Goal: Transaction & Acquisition: Purchase product/service

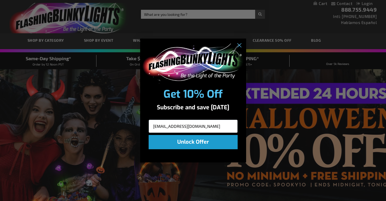
type input "kiele34@gmail.com"
click at [186, 142] on button "Unlock Offer" at bounding box center [193, 142] width 89 height 14
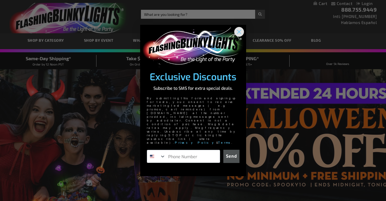
click at [237, 36] on circle "Close dialog" at bounding box center [238, 31] width 9 height 9
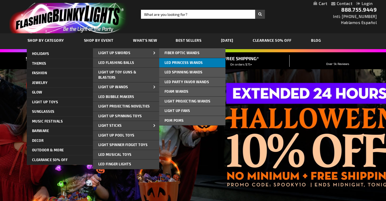
click at [186, 62] on span "LED Princess Wands" at bounding box center [183, 63] width 38 height 4
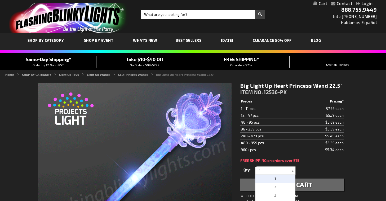
drag, startPoint x: 263, startPoint y: 170, endPoint x: 242, endPoint y: 170, distance: 21.5
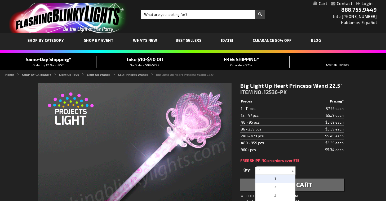
click at [242, 170] on div "Qty 1 2 3 4 5 6 7 8 9 10 11 12 24 36 48 60 72 84 96 108 120 132 144 156 168" at bounding box center [292, 171] width 104 height 11
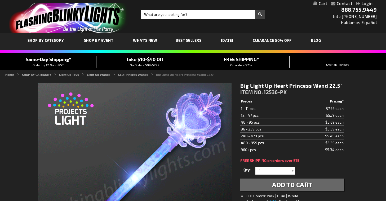
click at [319, 166] on div "Qty 1 2 3 4 5 6 7 8 9 10 11 12 24 36 48 60 72 84 96 108 120 132 144 156 168" at bounding box center [292, 171] width 104 height 11
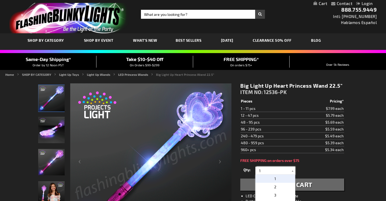
drag, startPoint x: 274, startPoint y: 167, endPoint x: 244, endPoint y: 168, distance: 30.7
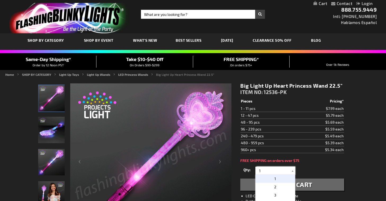
click at [244, 168] on div "Qty 1 2 3 4 5 6 7 8 9 10 11 12 24 36 48 60 72 84 96 108 120 132 144 156 168" at bounding box center [292, 171] width 104 height 11
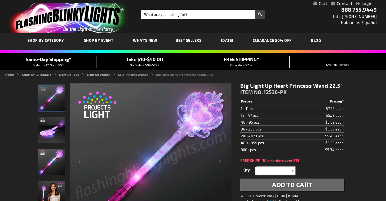
drag, startPoint x: 265, startPoint y: 170, endPoint x: 235, endPoint y: 171, distance: 30.2
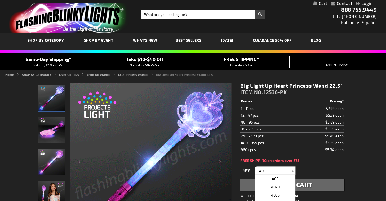
type input "40"
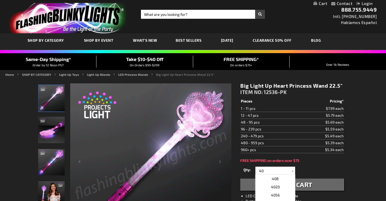
click at [319, 170] on div "Qty 1 2 3 4 5 6 7 8 9 10 11 12 24 36 48 60 72 84 96 108 120 132 144 156 168" at bounding box center [292, 171] width 104 height 11
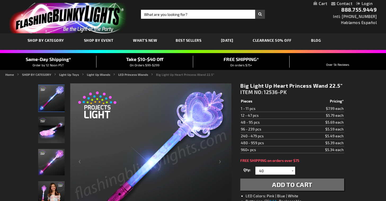
click at [267, 183] on button "Add to Cart" at bounding box center [292, 185] width 104 height 12
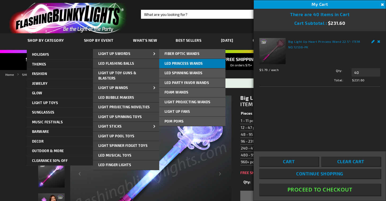
click at [184, 63] on span "LED Princess Wands" at bounding box center [183, 63] width 38 height 4
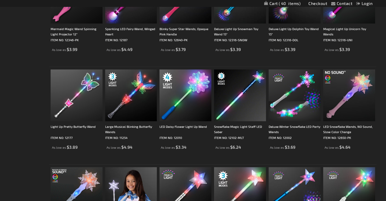
scroll to position [240, 0]
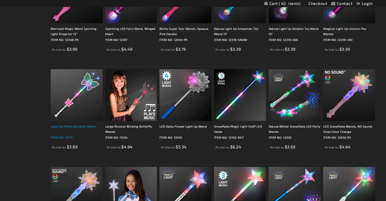
click at [93, 126] on div "Light Up Pretty Butterfly Wand" at bounding box center [77, 129] width 52 height 11
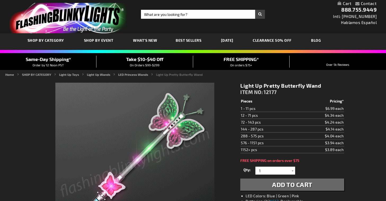
scroll to position [25, 0]
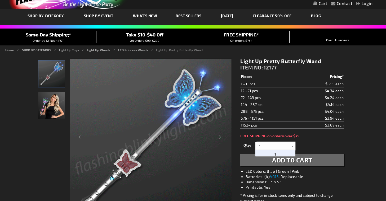
click at [272, 145] on input "1" at bounding box center [276, 146] width 38 height 8
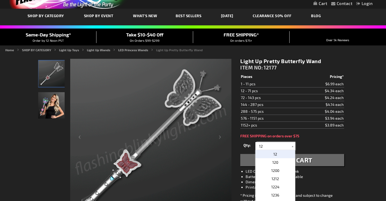
type input "12"
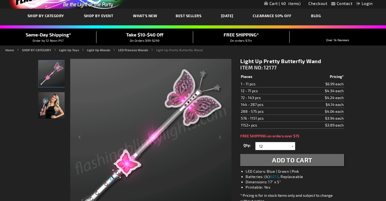
click at [308, 162] on span "Add to Cart" at bounding box center [292, 160] width 40 height 8
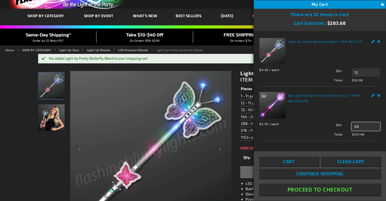
click at [365, 126] on input "40" at bounding box center [365, 127] width 29 height 8
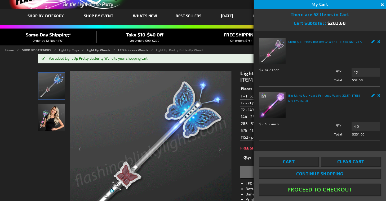
click at [378, 98] on div "Big Light Up Heart Princess Wand 22.5" - ITEM NO: 12536-PK $5.79 / each Total: …" at bounding box center [319, 114] width 121 height 44
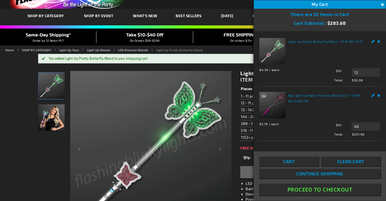
click at [378, 95] on link "Remove" at bounding box center [378, 95] width 3 height 6
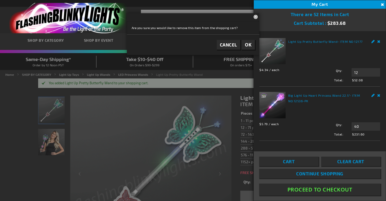
click at [251, 42] on span "OK" at bounding box center [248, 45] width 7 height 6
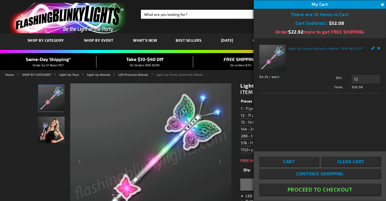
click at [380, 3] on button "Close" at bounding box center [382, 5] width 6 height 6
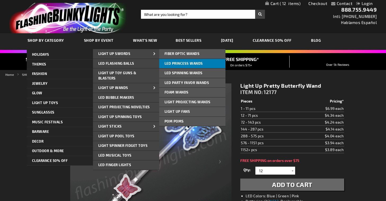
click at [179, 64] on span "LED Princess Wands" at bounding box center [183, 63] width 38 height 4
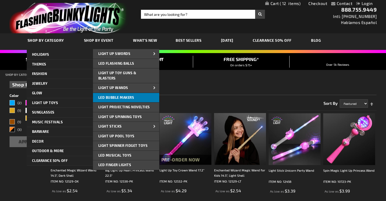
click at [130, 98] on span "LED Bubble Makers" at bounding box center [116, 98] width 36 height 4
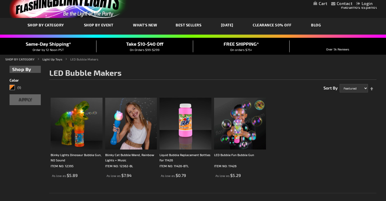
scroll to position [17, 0]
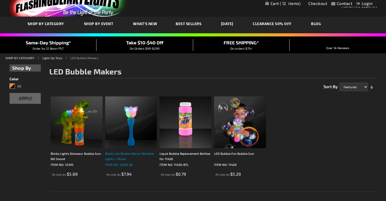
click at [134, 155] on div "Blinky Cat Bubble Wand, Rainbow Lights + Music" at bounding box center [131, 156] width 52 height 11
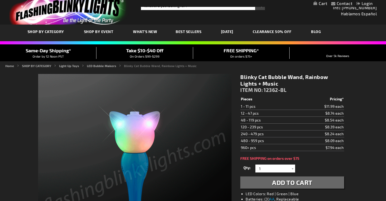
scroll to position [12, 0]
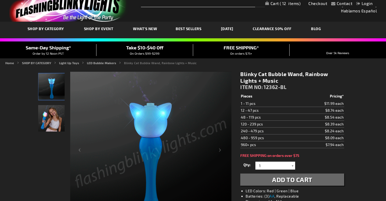
click at [291, 165] on div at bounding box center [292, 166] width 5 height 8
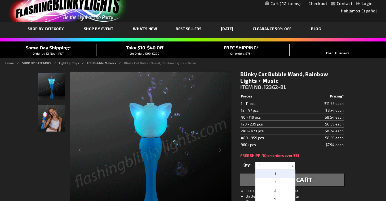
click at [308, 159] on div "Blinky Cat Bubble Wand, Rainbow Lights + Music ITEM NO: 12362-BL $7.94 Pieces P…" at bounding box center [291, 165] width 111 height 196
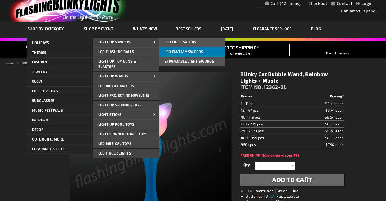
click at [177, 51] on span "LED Fantasy Swords" at bounding box center [183, 52] width 39 height 4
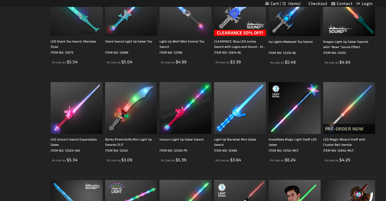
scroll to position [130, 0]
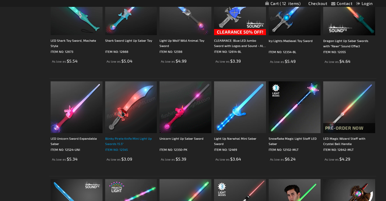
click at [122, 139] on div "Blinky Pirate Knife Mini Light Up Swords 15.5"" at bounding box center [131, 141] width 52 height 11
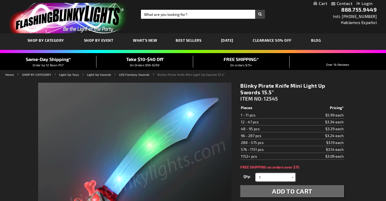
click at [261, 178] on input "1" at bounding box center [276, 178] width 38 height 8
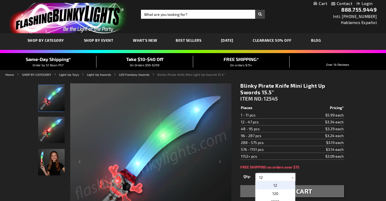
type input "12"
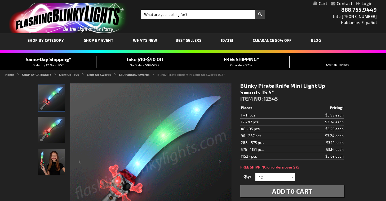
click at [301, 189] on span "Add to Cart" at bounding box center [292, 192] width 40 height 8
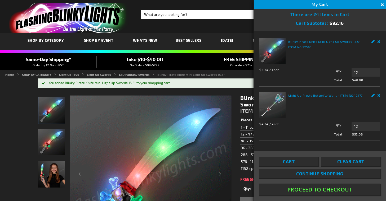
click at [381, 6] on button "Close" at bounding box center [382, 5] width 6 height 6
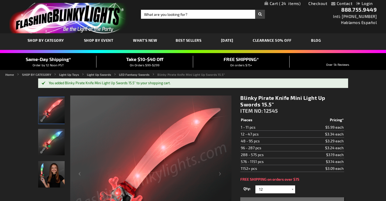
click at [237, 74] on ul "Home SHOP BY CATEGORY Light Up Toys Light Up Swords LED Fantasy Swords Blinky P…" at bounding box center [192, 74] width 375 height 5
click at [130, 75] on link "LED Fantasy Swords" at bounding box center [134, 75] width 30 height 4
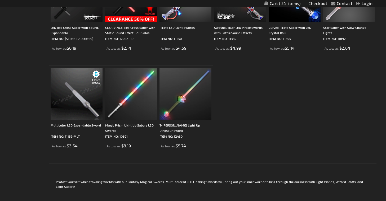
scroll to position [437, 0]
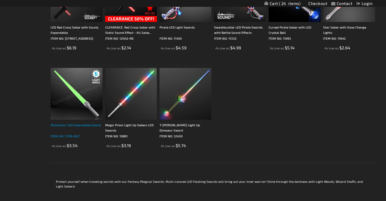
click at [91, 125] on div "Multicolor LED Expandable Sword" at bounding box center [77, 128] width 52 height 11
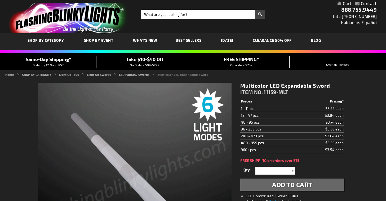
click at [293, 170] on div at bounding box center [292, 171] width 5 height 8
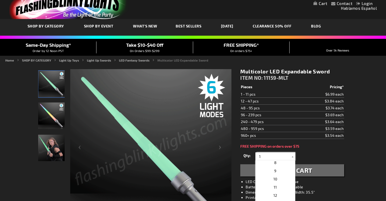
scroll to position [65, 0]
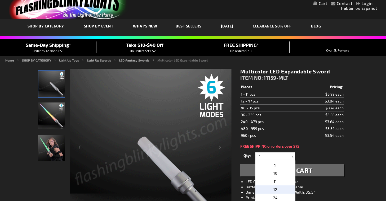
click at [279, 190] on p "12" at bounding box center [275, 190] width 40 height 8
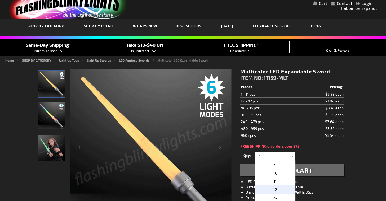
type input "12"
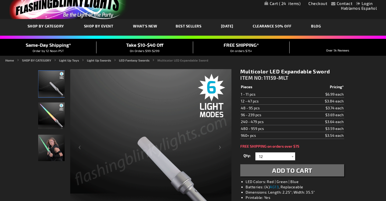
click at [316, 169] on button "Add to Cart" at bounding box center [292, 171] width 104 height 12
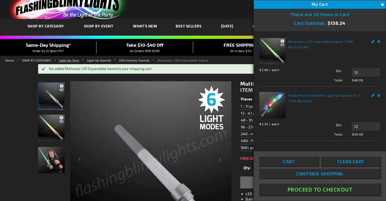
click at [72, 60] on link "Light Up Toys" at bounding box center [69, 61] width 20 height 4
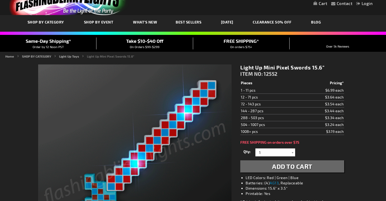
scroll to position [23, 0]
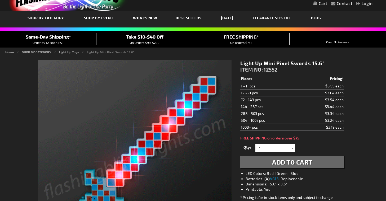
click at [294, 149] on div at bounding box center [292, 149] width 5 height 8
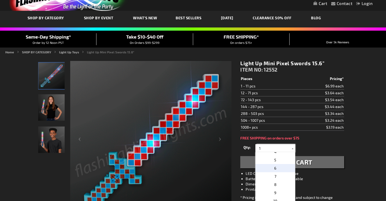
scroll to position [29, 0]
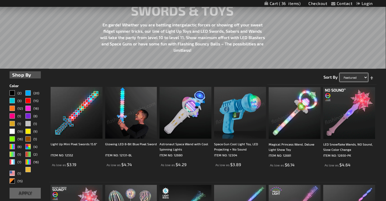
select select "price"
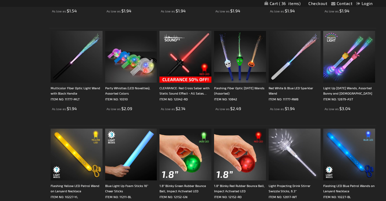
scroll to position [938, 0]
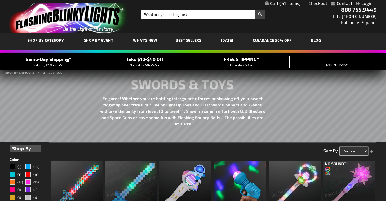
select select "price"
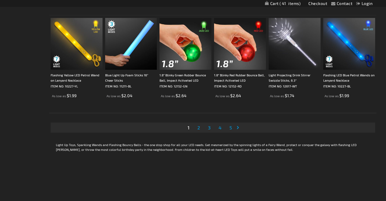
scroll to position [1070, 0]
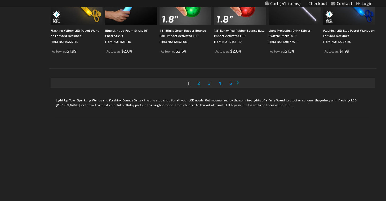
click at [200, 87] on link "Page 2" at bounding box center [198, 83] width 5 height 8
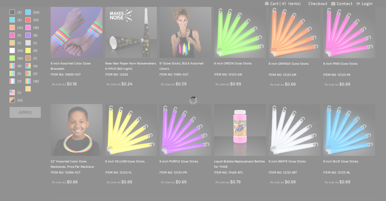
scroll to position [0, 0]
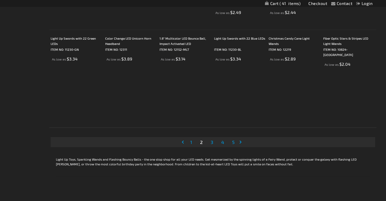
scroll to position [1011, 0]
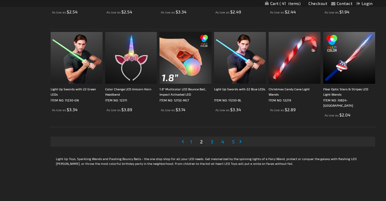
click at [213, 144] on span "3" at bounding box center [211, 142] width 3 height 6
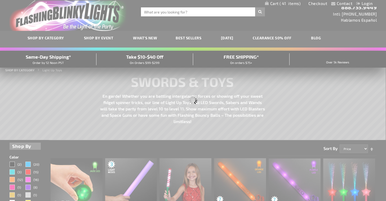
scroll to position [0, 0]
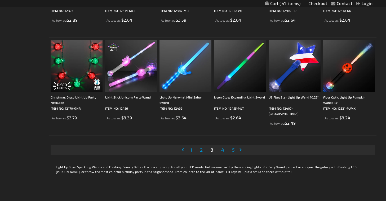
scroll to position [1003, 0]
click at [222, 152] on span "4" at bounding box center [222, 150] width 3 height 6
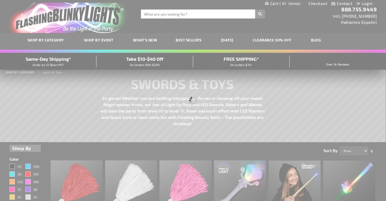
scroll to position [0, 0]
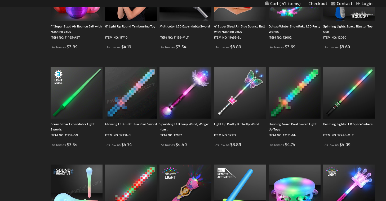
scroll to position [585, 0]
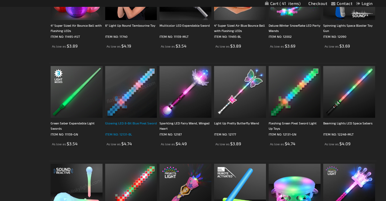
click at [137, 127] on div "Glowing LED 8-Bit Blue Pixel Sword" at bounding box center [131, 126] width 52 height 11
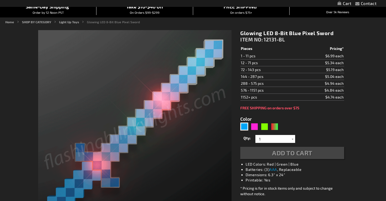
scroll to position [52, 0]
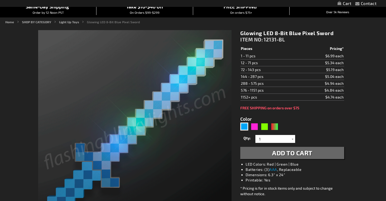
click at [283, 144] on div "Qty 1 2 3 4 5 6 7 8 9 10 11 12 24 36 48 60 72 84 96 108 120 132 144 156 168" at bounding box center [292, 139] width 104 height 11
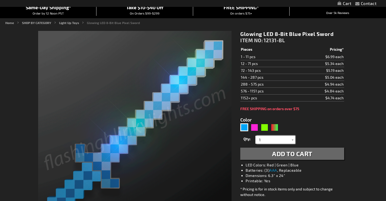
click at [282, 142] on input "1" at bounding box center [276, 140] width 38 height 8
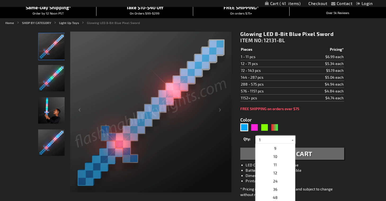
scroll to position [70, 0]
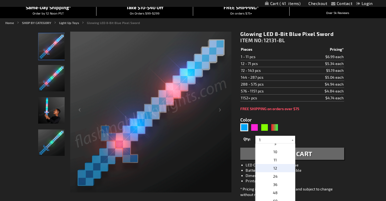
click at [280, 167] on p "12" at bounding box center [275, 168] width 40 height 8
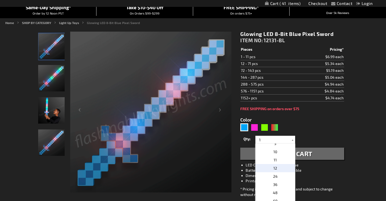
type input "12"
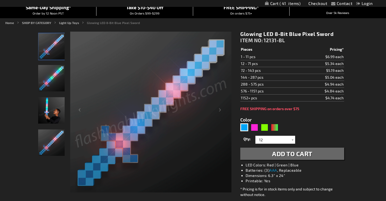
click at [283, 154] on span "Add to Cart" at bounding box center [292, 154] width 40 height 8
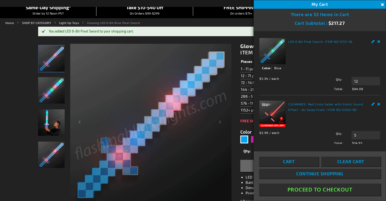
click at [238, 151] on div "Glowing LED 8-Bit Blue Pixel Sword ITEM NO: 12131-BL $4.74 Pieces Pricing* 1 - …" at bounding box center [291, 144] width 111 height 210
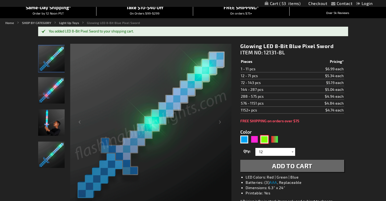
click at [264, 140] on div "Green" at bounding box center [264, 140] width 8 height 8
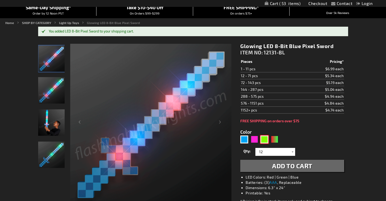
type input "5648"
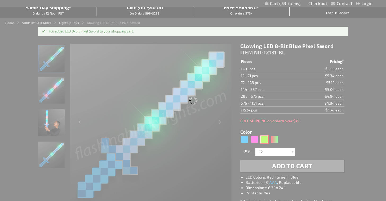
type input "12131-GN"
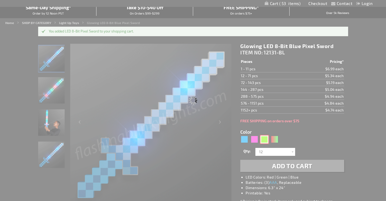
type input "Customize - Flashing Green Pixel Sword Light Up Toys - ITEM NO: 12131-GN"
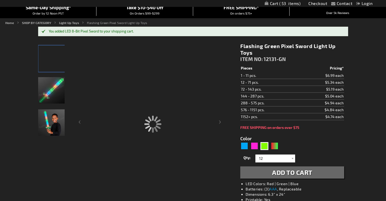
click at [277, 169] on span "Add to Cart" at bounding box center [292, 173] width 40 height 8
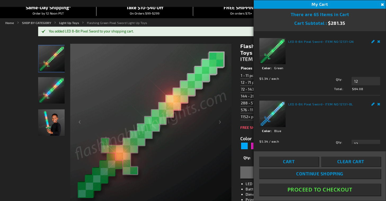
click at [236, 160] on div "Flashing Green Pixel Sword Light Up Toys ITEM NO: 12131-GN $4.74 Pieces Pricing…" at bounding box center [291, 147] width 111 height 217
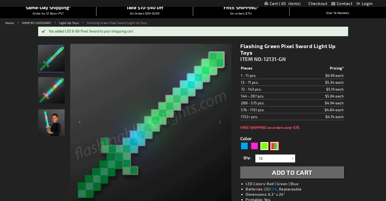
click at [276, 149] on div "RNG" at bounding box center [274, 146] width 8 height 8
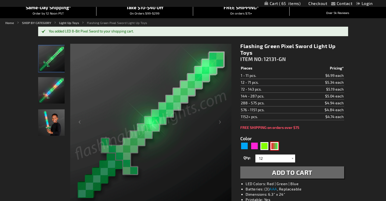
type input "5642"
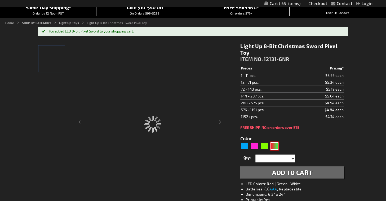
type input "12131-GNR"
type input "Customize - Light Up 8-Bit Christmas Sword Pixel Toy - ITEM NO: 12131-GNR"
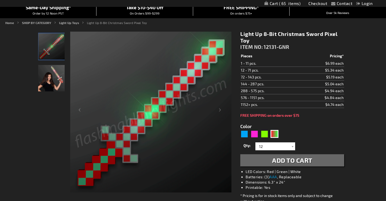
click at [284, 164] on span "Add to Cart" at bounding box center [292, 161] width 40 height 8
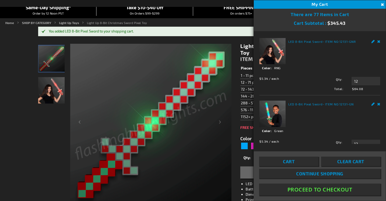
click at [237, 159] on div "Light Up 8-Bit Christmas Sword Pixel Toy ITEM NO: 12131-GNR $4.74 Pieces Pricin…" at bounding box center [291, 147] width 111 height 217
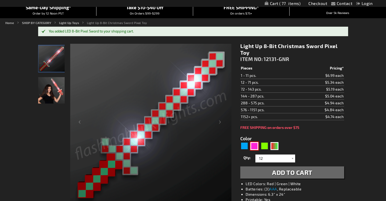
click at [254, 150] on div "Pink" at bounding box center [254, 146] width 8 height 8
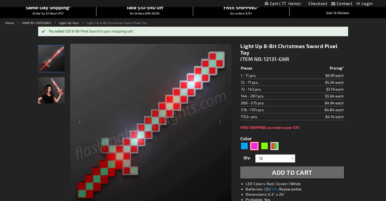
type input "5639"
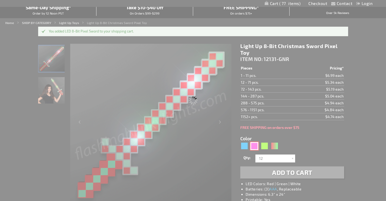
type input "12131-PK"
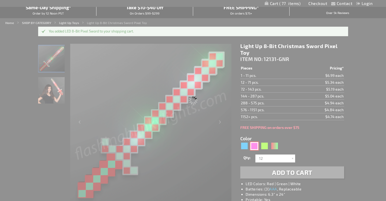
type input "Customize - Light Up Pink 8-Bit Swords Pixel Toys - ITEM NO: 12131-PK"
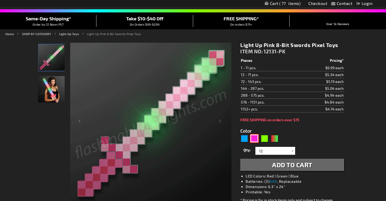
scroll to position [38, 0]
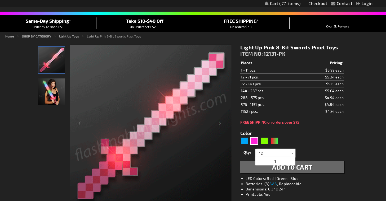
click at [275, 155] on input "12" at bounding box center [276, 154] width 38 height 8
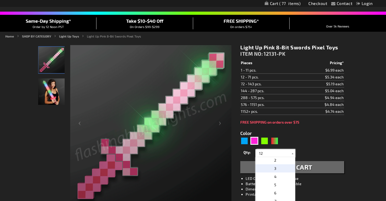
scroll to position [15, 0]
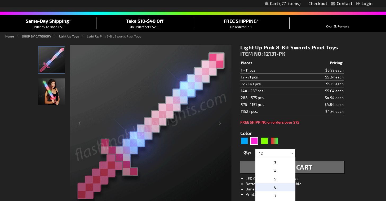
click at [279, 185] on p "6" at bounding box center [275, 187] width 40 height 8
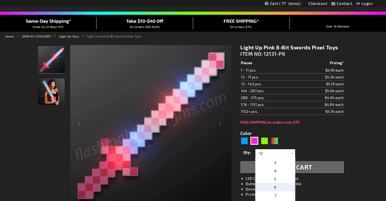
type input "6"
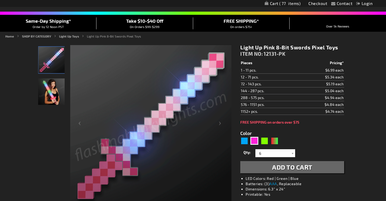
click at [285, 169] on span "Add to Cart" at bounding box center [292, 168] width 40 height 8
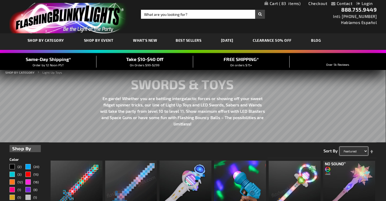
select select "price"
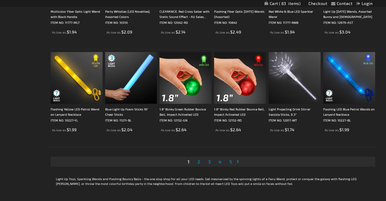
scroll to position [983, 0]
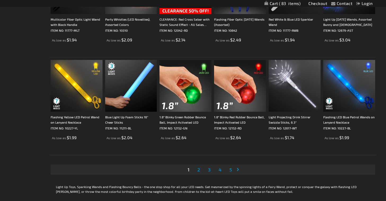
click at [220, 169] on span "4" at bounding box center [219, 170] width 3 height 6
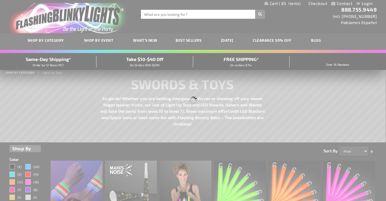
scroll to position [2, 0]
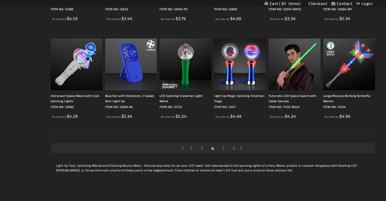
scroll to position [1006, 0]
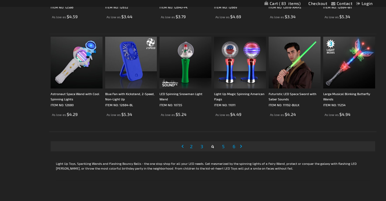
click at [223, 149] on span "5" at bounding box center [223, 147] width 3 height 6
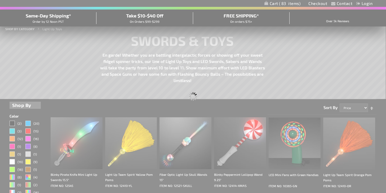
scroll to position [0, 0]
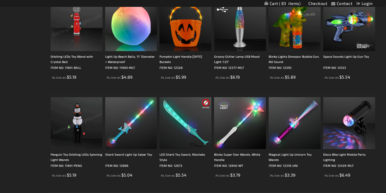
scroll to position [651, 0]
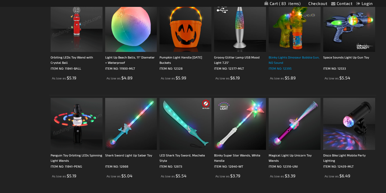
click at [281, 61] on div "Blinky Lights Dinosaur Bubble Gun, NO Sound" at bounding box center [294, 60] width 52 height 11
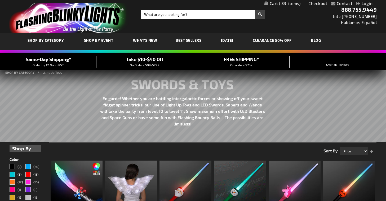
click at [294, 20] on div "Toggle Nav Search Search × Search 888.755.9449 Intl: [PHONE_NUMBER] Hablamos Es…" at bounding box center [193, 16] width 386 height 33
click at [302, 28] on div "Toggle Nav Search Search × Search 888.755.9449 Intl: [PHONE_NUMBER] Hablamos Es…" at bounding box center [193, 16] width 386 height 33
click at [289, 5] on span "83" at bounding box center [290, 3] width 22 height 5
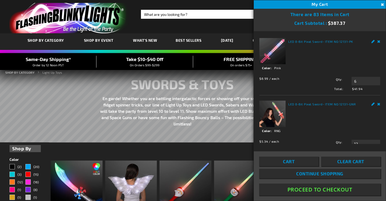
click at [228, 23] on div "Toggle Nav Search Search × Search 888.755.9449 Intl: 818-753-8303 Hablamos Espa…" at bounding box center [193, 16] width 386 height 33
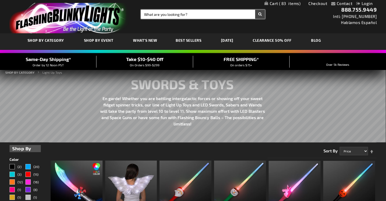
click at [226, 13] on input "Search" at bounding box center [203, 14] width 124 height 9
type input "bubble"
click at [260, 14] on button "Search" at bounding box center [260, 14] width 10 height 9
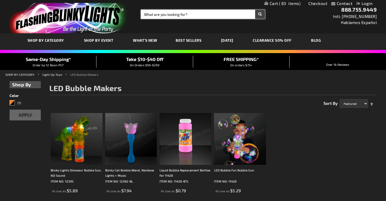
click at [184, 17] on input "Search" at bounding box center [203, 14] width 124 height 9
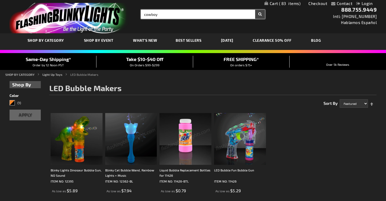
type input "cowboy"
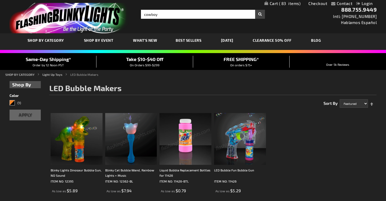
click at [260, 13] on button "Search" at bounding box center [260, 14] width 10 height 9
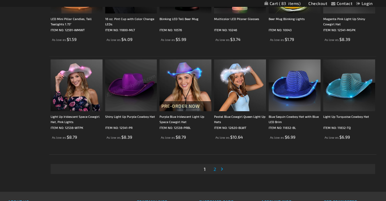
scroll to position [936, 0]
click at [215, 171] on span "2" at bounding box center [214, 169] width 3 height 6
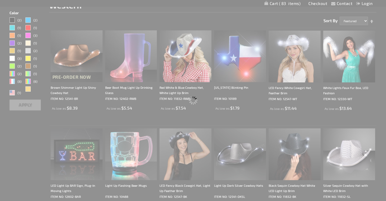
scroll to position [0, 0]
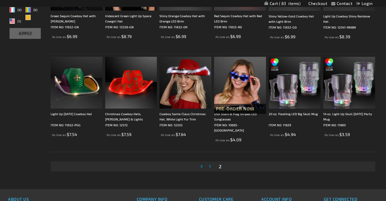
scroll to position [155, 0]
click at [210, 167] on span "1" at bounding box center [210, 167] width 2 height 6
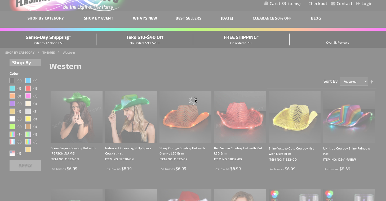
scroll to position [0, 0]
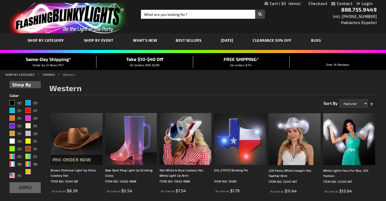
click at [86, 144] on img at bounding box center [77, 139] width 52 height 52
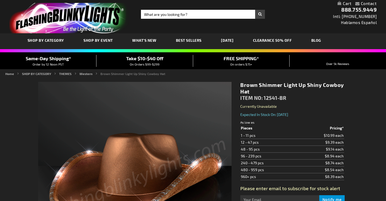
type input "5696"
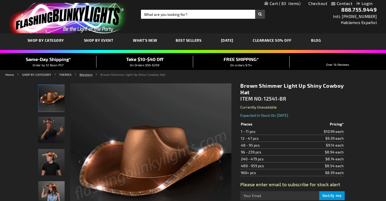
click at [88, 75] on link "Western" at bounding box center [85, 75] width 13 height 4
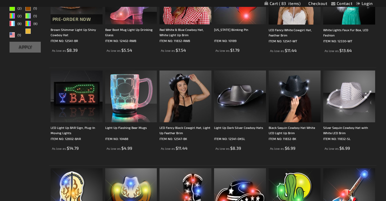
scroll to position [141, 0]
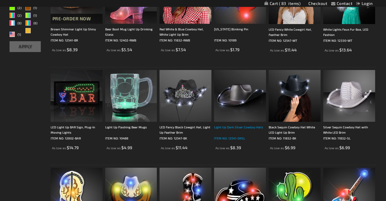
click at [223, 131] on div "Light Up Dark Silver Cowboy Hats" at bounding box center [240, 130] width 52 height 11
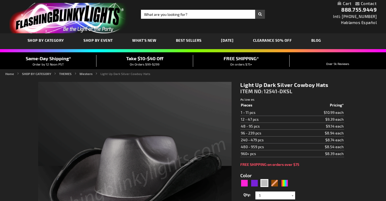
type input "5644"
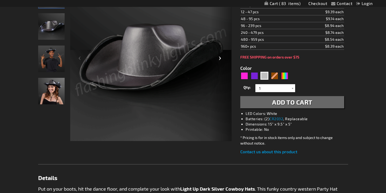
scroll to position [105, 0]
